Goal: Find specific page/section: Find specific page/section

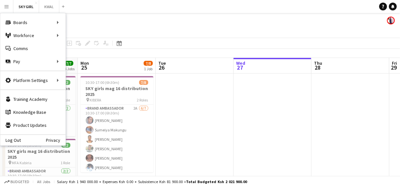
scroll to position [0, 156]
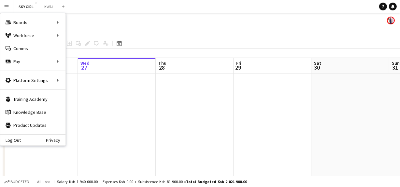
click at [7, 5] on app-icon "Menu" at bounding box center [6, 6] width 5 height 5
click at [81, 36] on link "My Workforce" at bounding box center [98, 35] width 65 height 13
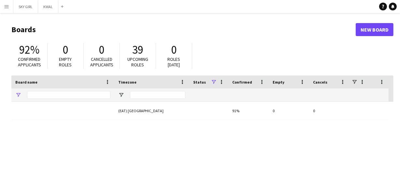
type input "***"
click at [6, 4] on app-icon "Menu" at bounding box center [6, 6] width 5 height 5
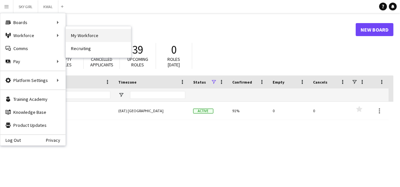
click at [78, 34] on link "My Workforce" at bounding box center [98, 35] width 65 height 13
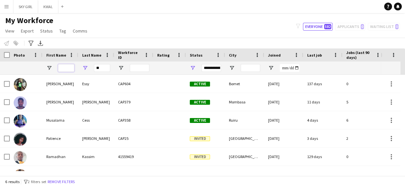
click at [64, 65] on input "First Name Filter Input" at bounding box center [66, 68] width 16 height 8
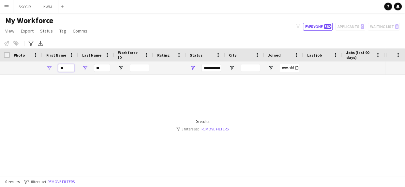
type input "*"
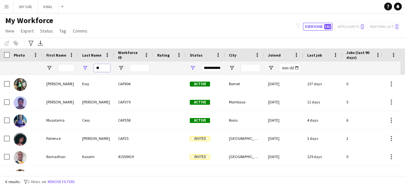
click at [106, 69] on input "**" at bounding box center [102, 68] width 16 height 8
type input "*"
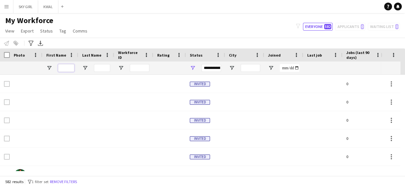
click at [65, 70] on input "First Name Filter Input" at bounding box center [66, 68] width 16 height 8
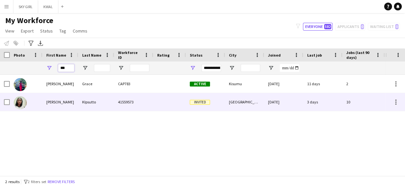
type input "***"
click at [156, 101] on div at bounding box center [169, 102] width 33 height 18
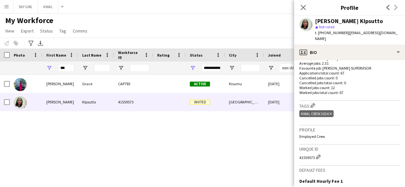
scroll to position [260, 0]
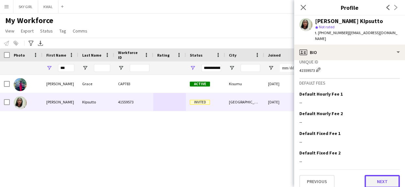
click at [381, 177] on button "Next" at bounding box center [381, 181] width 35 height 13
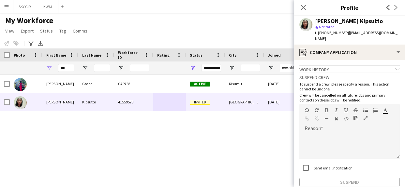
scroll to position [30, 0]
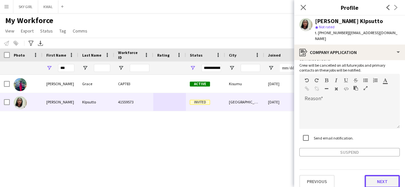
click at [373, 175] on button "Next" at bounding box center [381, 181] width 35 height 13
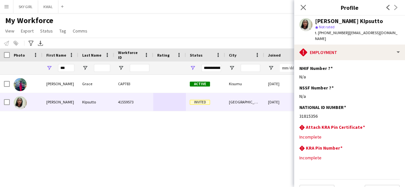
scroll to position [10, 0]
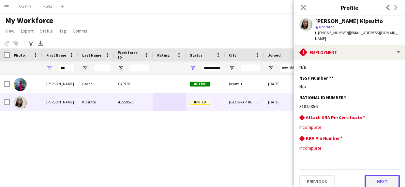
click at [372, 178] on button "Next" at bounding box center [381, 181] width 35 height 13
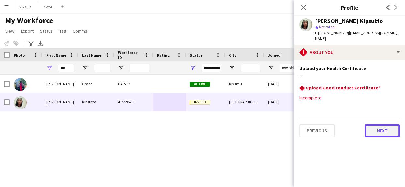
click at [368, 126] on button "Next" at bounding box center [381, 130] width 35 height 13
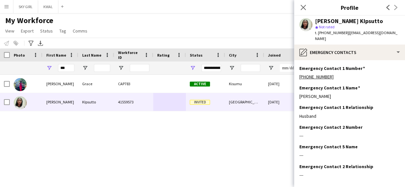
scroll to position [26, 0]
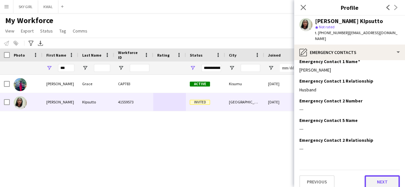
click at [368, 176] on button "Next" at bounding box center [381, 182] width 35 height 13
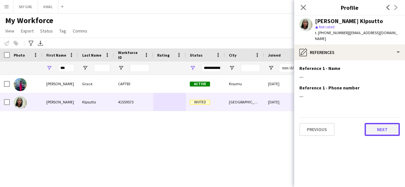
click at [372, 123] on button "Next" at bounding box center [381, 129] width 35 height 13
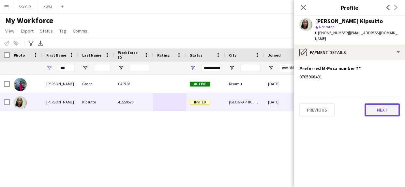
click at [374, 105] on button "Next" at bounding box center [381, 110] width 35 height 13
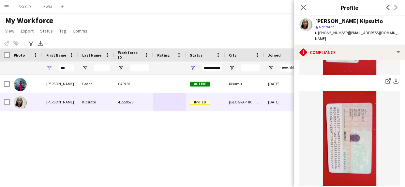
scroll to position [200, 0]
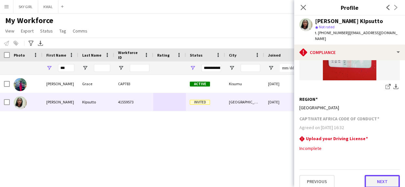
click at [364, 175] on button "Next" at bounding box center [381, 181] width 35 height 13
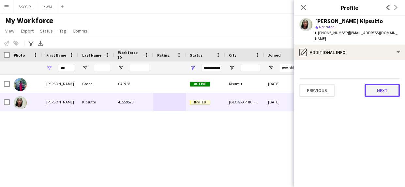
click at [367, 84] on button "Next" at bounding box center [381, 90] width 35 height 13
click at [372, 84] on button "Next" at bounding box center [381, 90] width 35 height 13
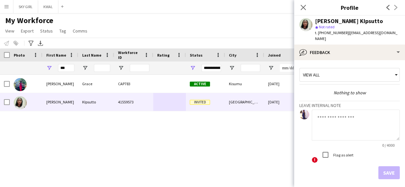
scroll to position [22, 0]
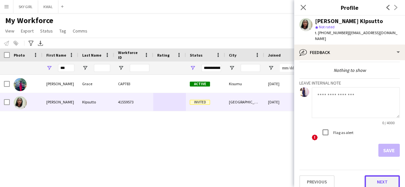
click at [368, 176] on button "Next" at bounding box center [381, 182] width 35 height 13
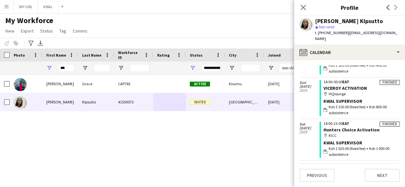
scroll to position [92, 0]
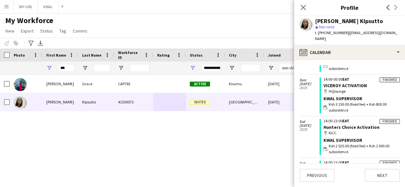
click at [243, 129] on div "Givens Grace CAP783 Active Kisumu 13-08-2025 11 days 2 givensgrace50@gmail.com …" at bounding box center [192, 123] width 385 height 96
